Goal: Transaction & Acquisition: Book appointment/travel/reservation

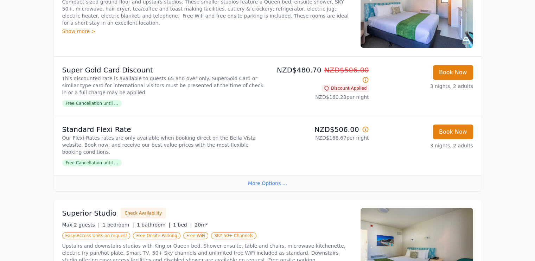
scroll to position [176, 0]
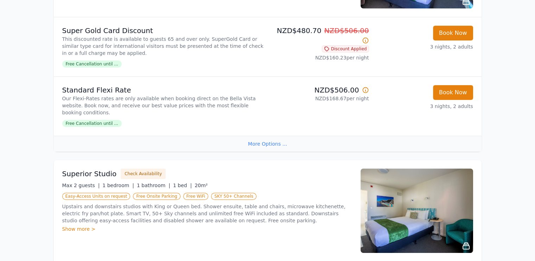
click at [367, 90] on icon at bounding box center [365, 90] width 7 height 7
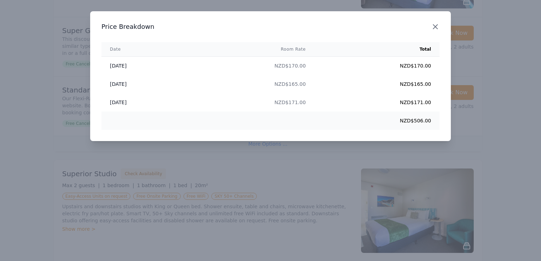
click at [436, 30] on icon "button" at bounding box center [435, 27] width 8 height 8
click at [436, 30] on div "Close" at bounding box center [441, 22] width 20 height 22
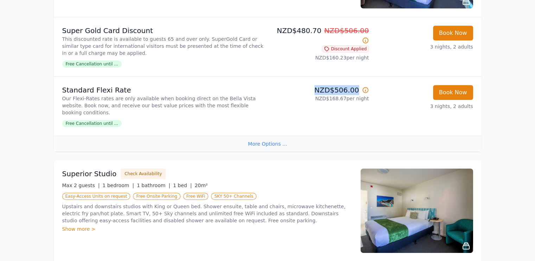
drag, startPoint x: 360, startPoint y: 90, endPoint x: 319, endPoint y: 87, distance: 40.7
click at [319, 87] on p "NZD$506.00" at bounding box center [320, 90] width 99 height 10
drag, startPoint x: 319, startPoint y: 87, endPoint x: 341, endPoint y: 88, distance: 21.8
copy p "NZD$506.00"
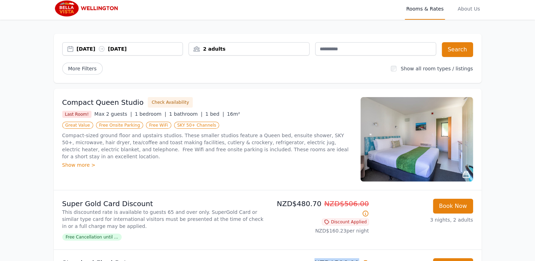
scroll to position [0, 0]
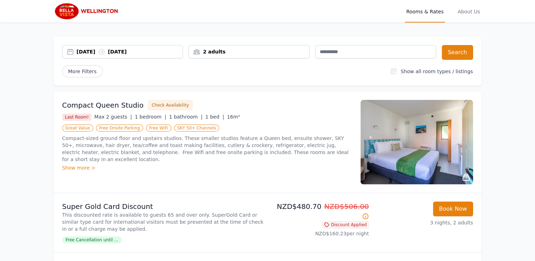
click at [140, 53] on div "[DATE] [DATE]" at bounding box center [130, 51] width 106 height 7
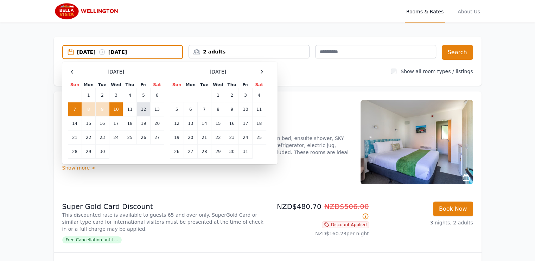
click at [144, 107] on td "12" at bounding box center [143, 109] width 13 height 14
click at [231, 50] on div "2 adults" at bounding box center [249, 51] width 120 height 7
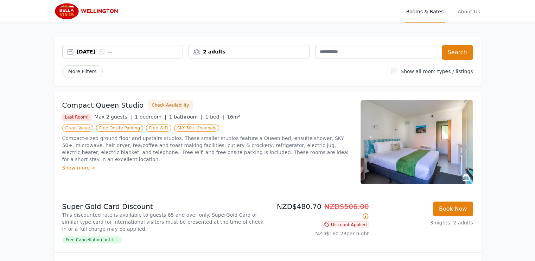
click at [232, 50] on div "2 adults" at bounding box center [249, 51] width 120 height 7
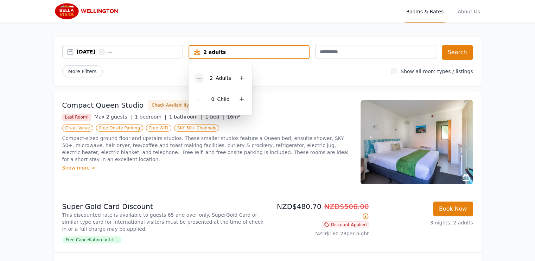
click at [201, 78] on icon at bounding box center [199, 78] width 6 height 6
click at [146, 50] on div "[DATE] --" at bounding box center [130, 51] width 106 height 7
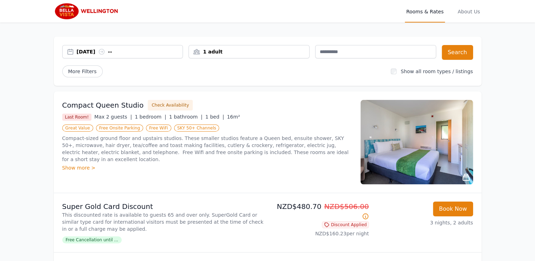
click at [101, 48] on div "[DATE] --" at bounding box center [130, 51] width 106 height 7
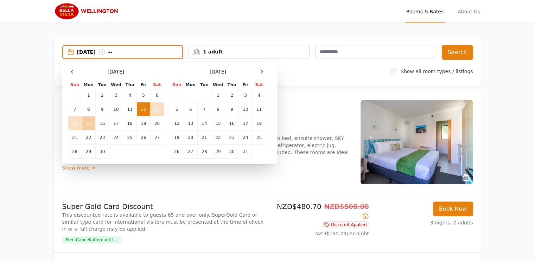
click at [86, 121] on td "15" at bounding box center [89, 123] width 14 height 14
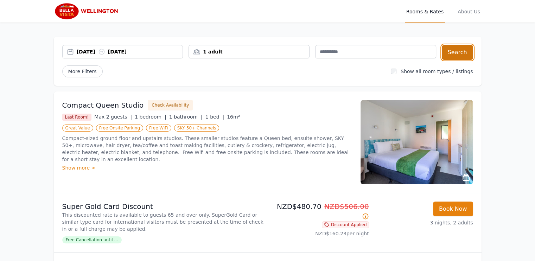
click at [463, 52] on button "Search" at bounding box center [457, 52] width 31 height 15
